Goal: Task Accomplishment & Management: Manage account settings

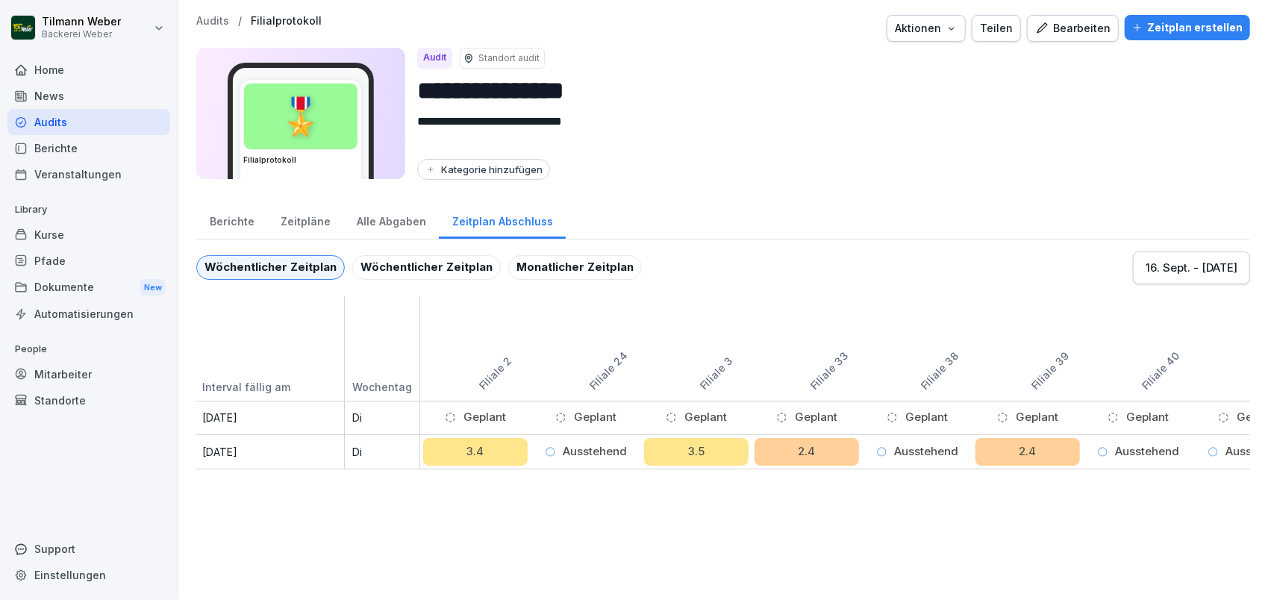
click at [316, 221] on div "Zeitpläne" at bounding box center [305, 220] width 76 height 38
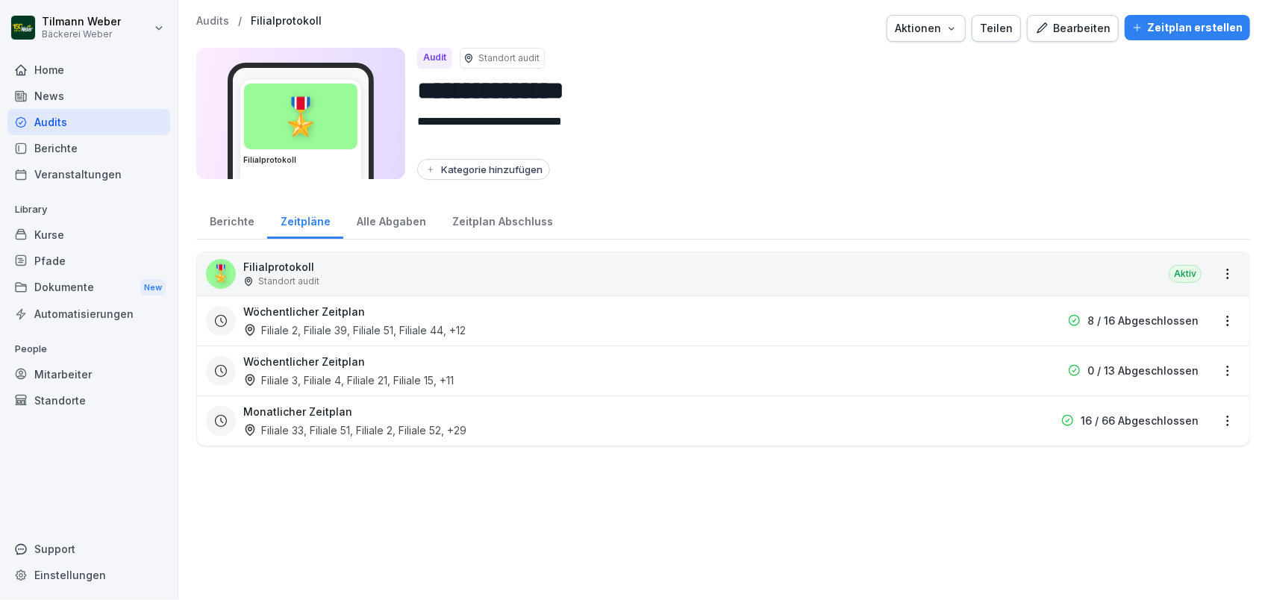
click at [321, 318] on div "Wöchentlicher Zeitplan Filiale 2, Filiale 39, Filiale 51, Filiale 44 , +12" at bounding box center [627, 321] width 768 height 34
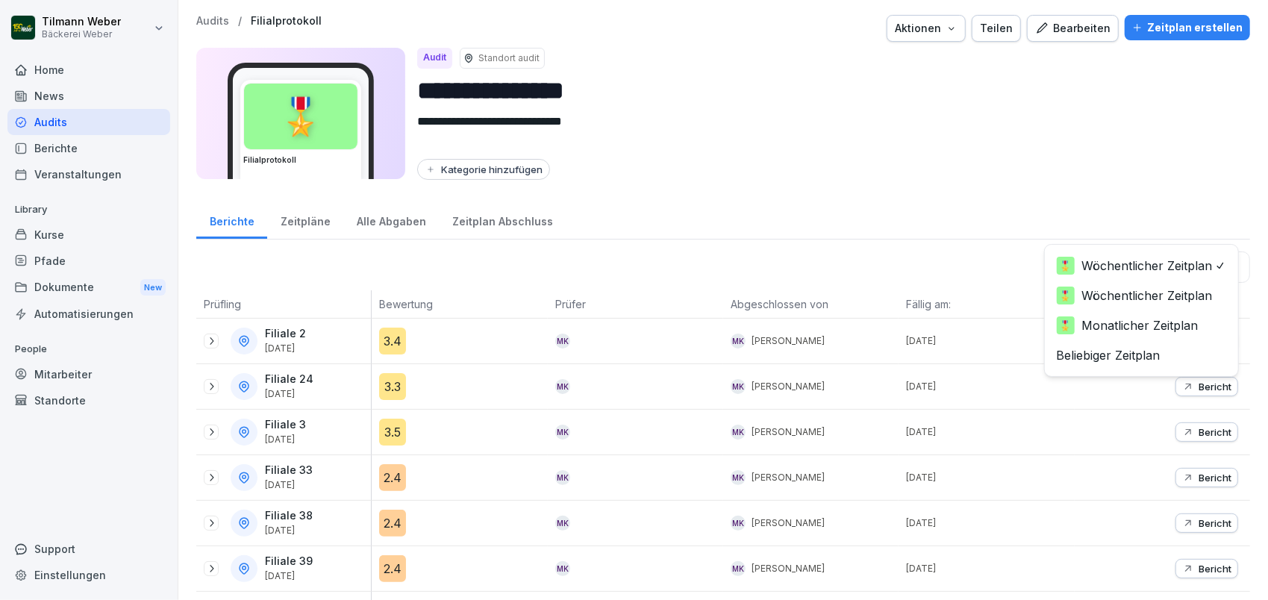
click at [1130, 269] on body "**********" at bounding box center [634, 300] width 1268 height 600
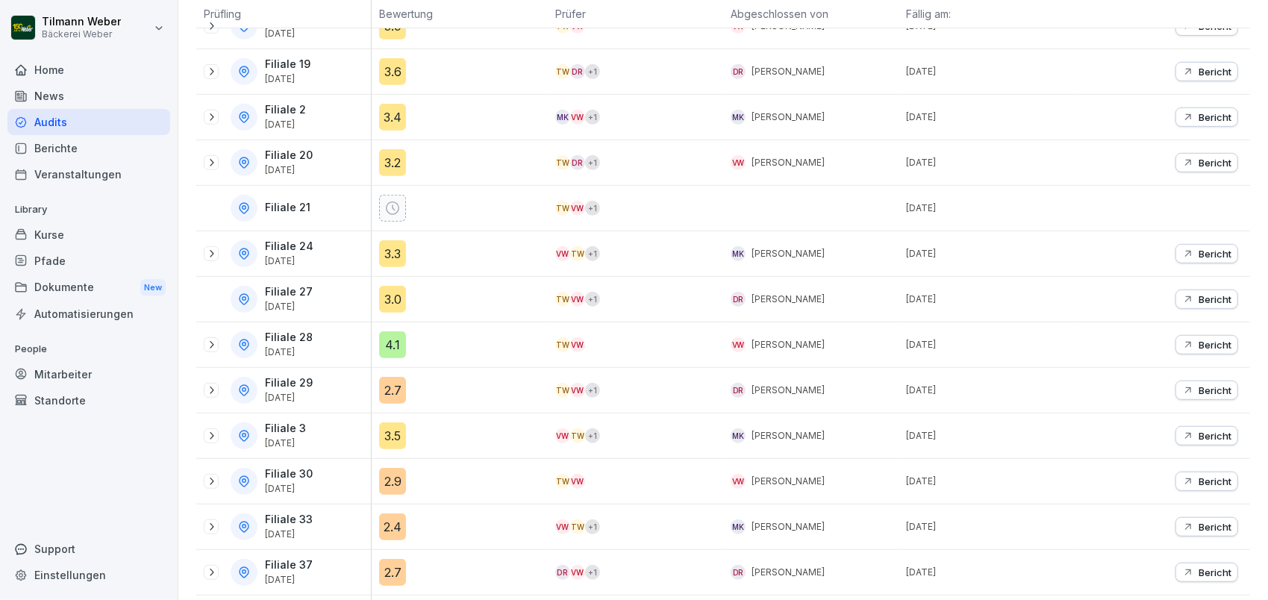
scroll to position [497, 0]
click at [212, 113] on icon at bounding box center [212, 116] width 4 height 7
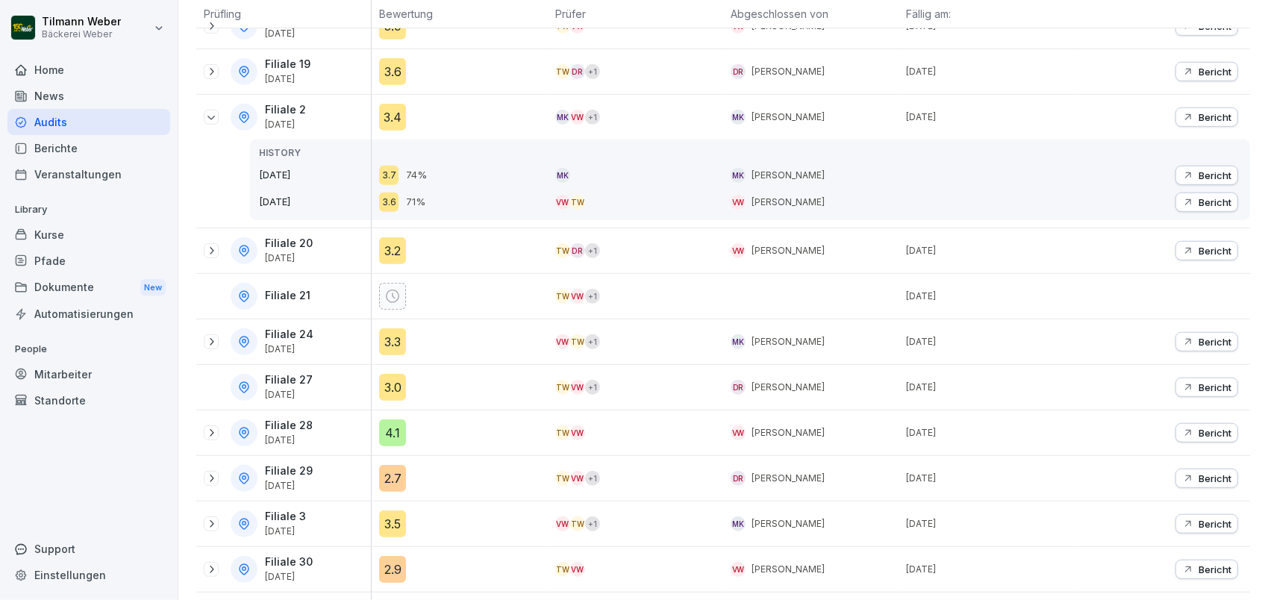
click at [212, 111] on icon at bounding box center [211, 117] width 12 height 12
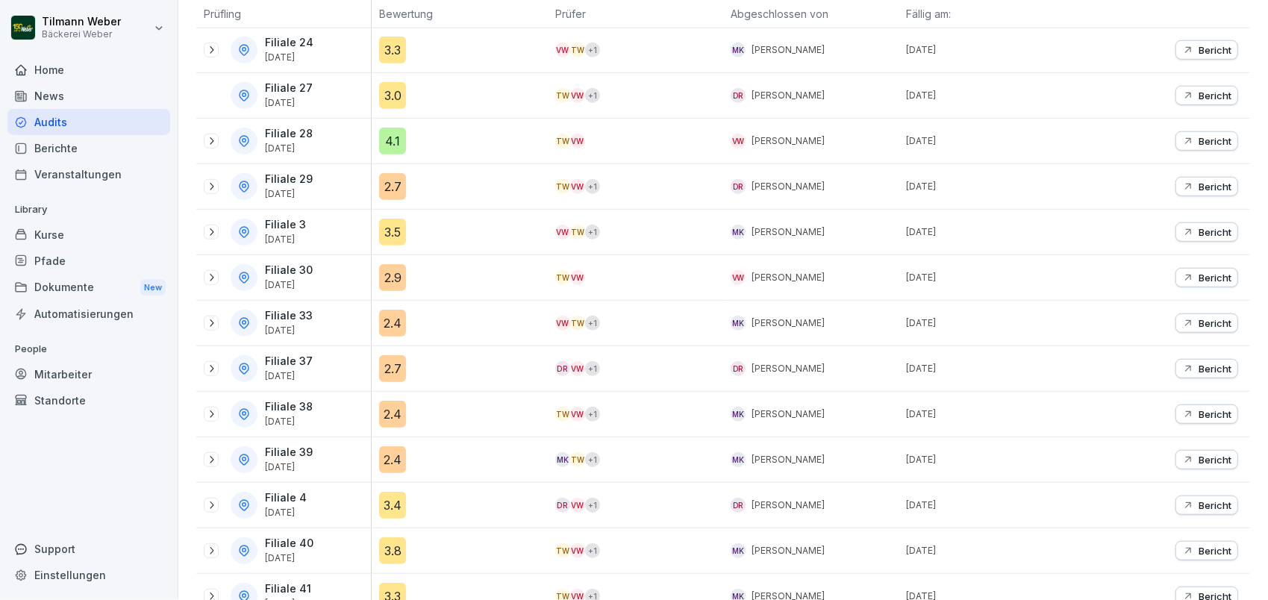
scroll to position [895, 0]
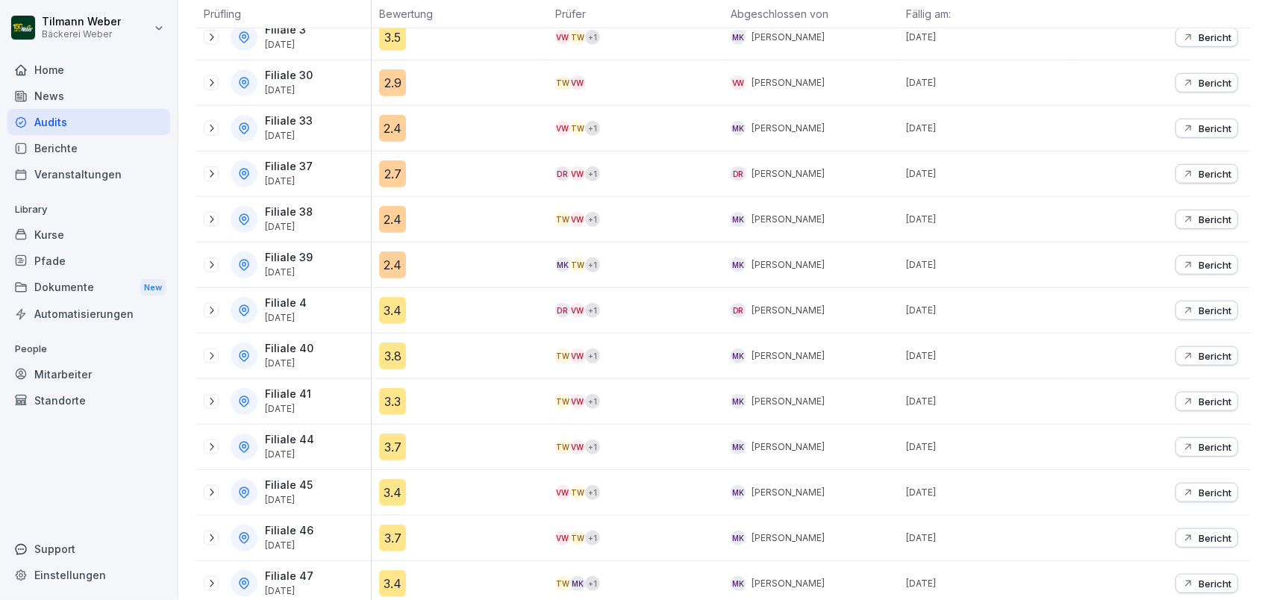
click at [211, 259] on icon at bounding box center [211, 265] width 12 height 12
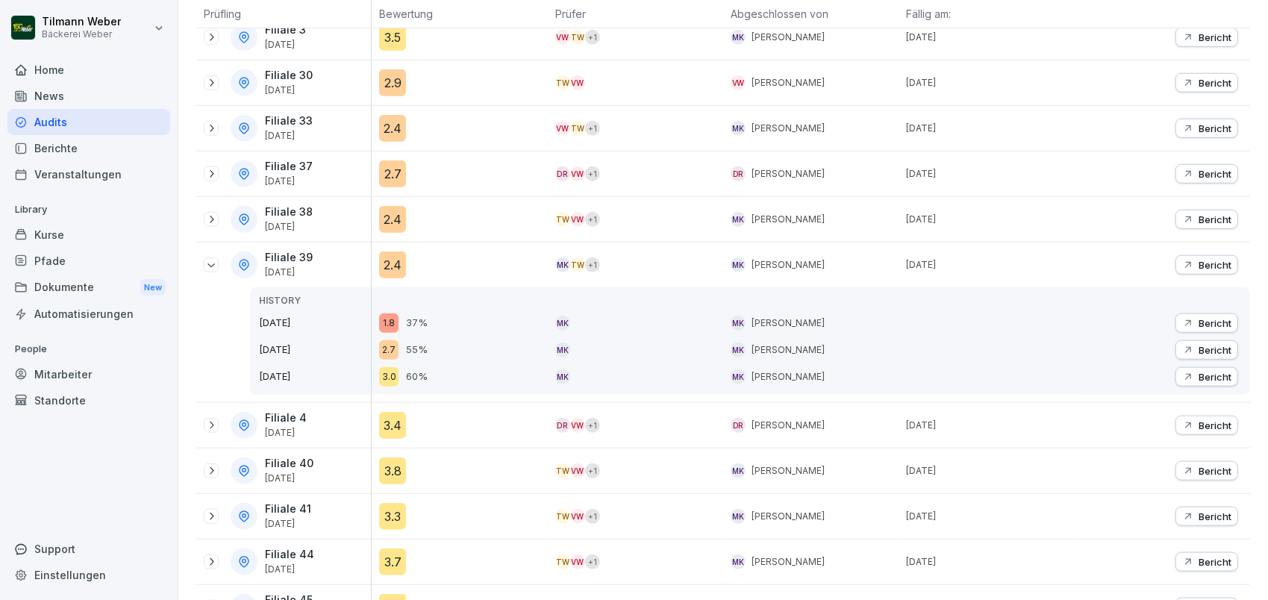
click at [388, 316] on div "1.8" at bounding box center [388, 322] width 19 height 19
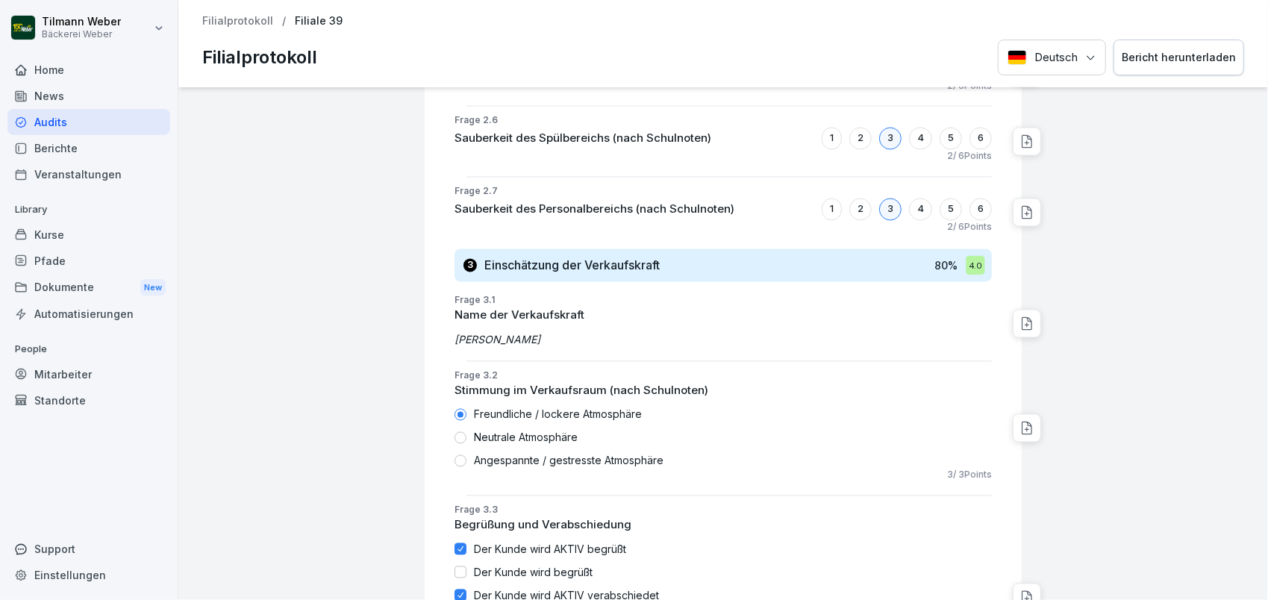
scroll to position [1591, 0]
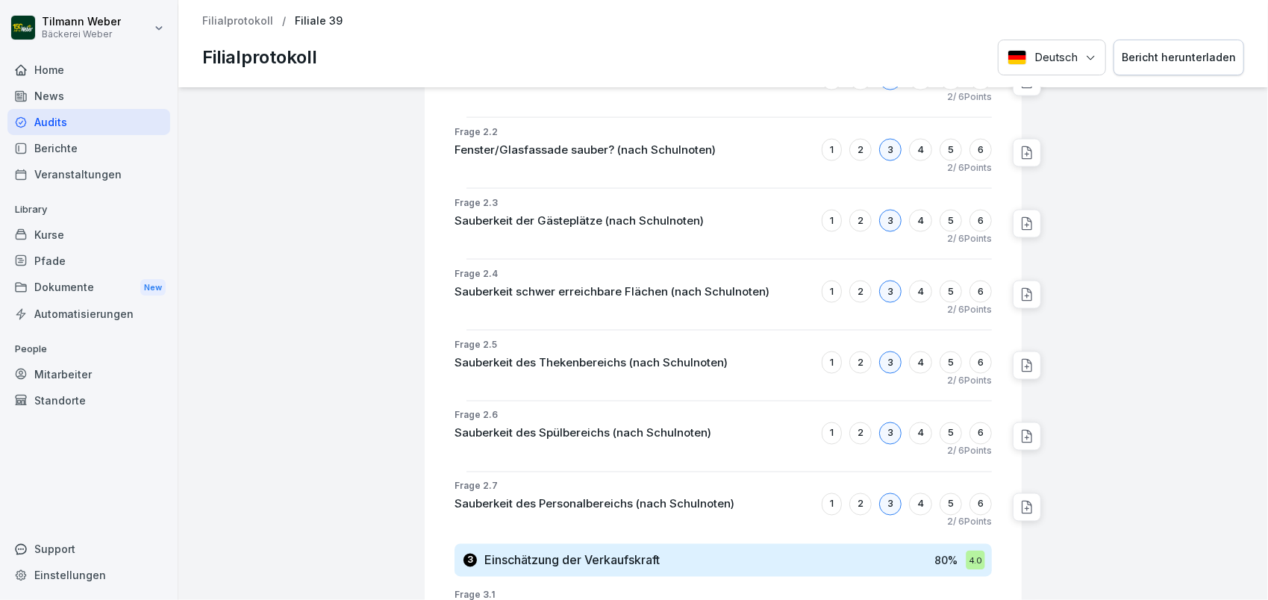
click at [242, 23] on p "Filialprotokoll" at bounding box center [237, 21] width 71 height 13
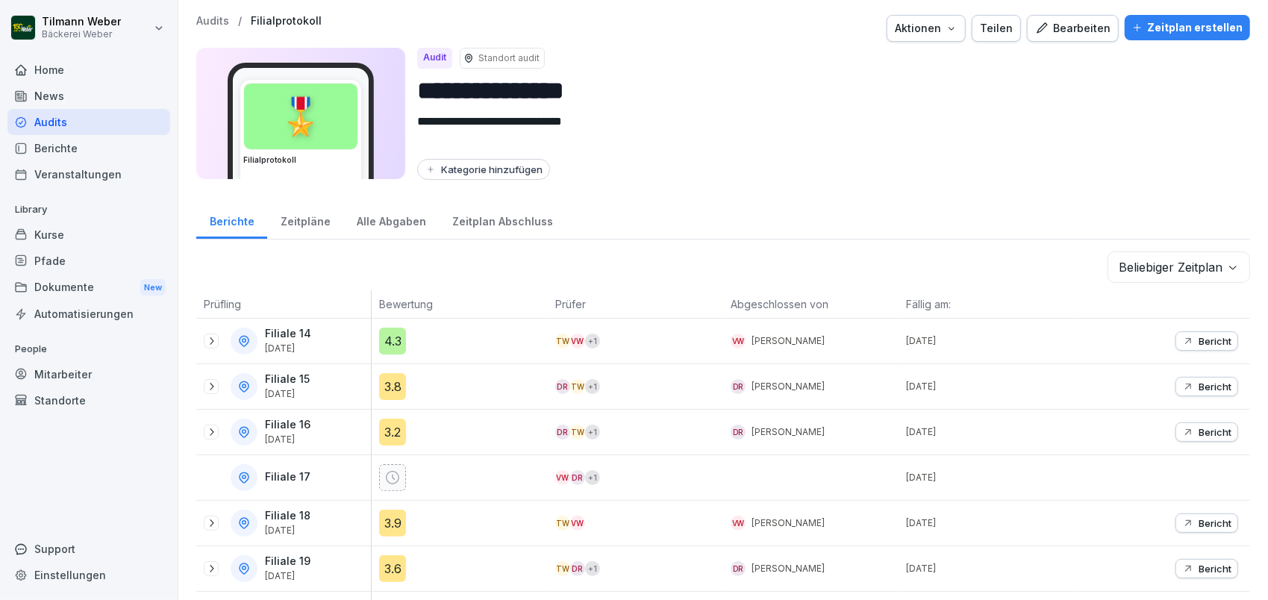
click at [375, 223] on div "Alle Abgaben" at bounding box center [390, 220] width 95 height 38
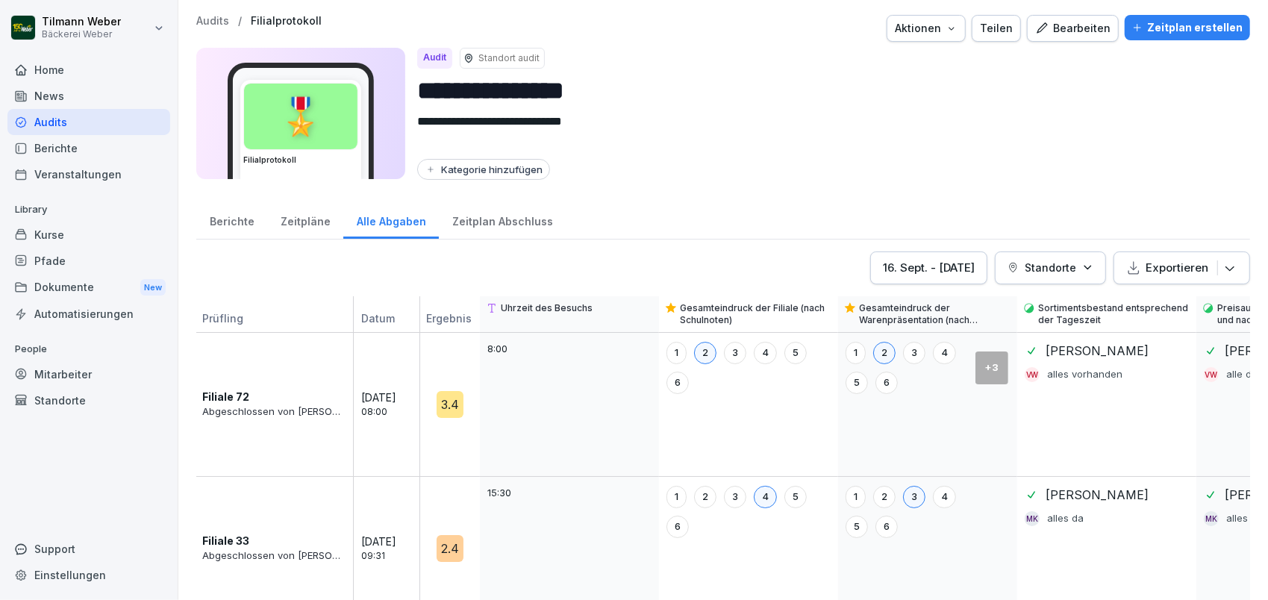
click at [376, 318] on p "Datum" at bounding box center [394, 321] width 67 height 22
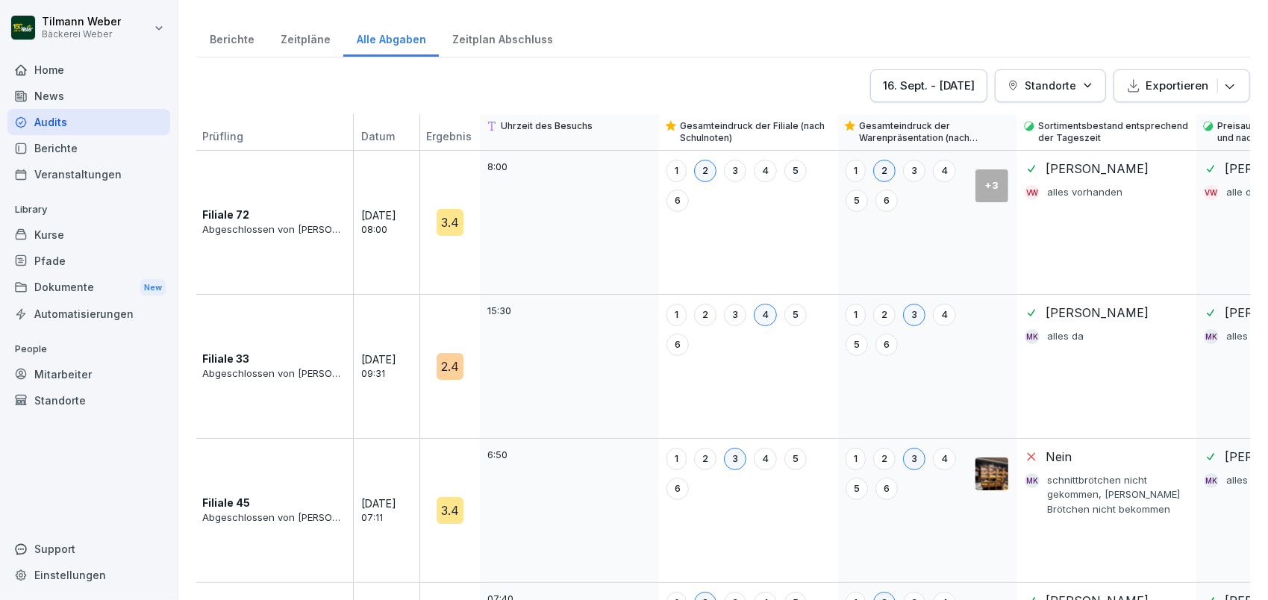
scroll to position [198, 0]
